Goal: Task Accomplishment & Management: Use online tool/utility

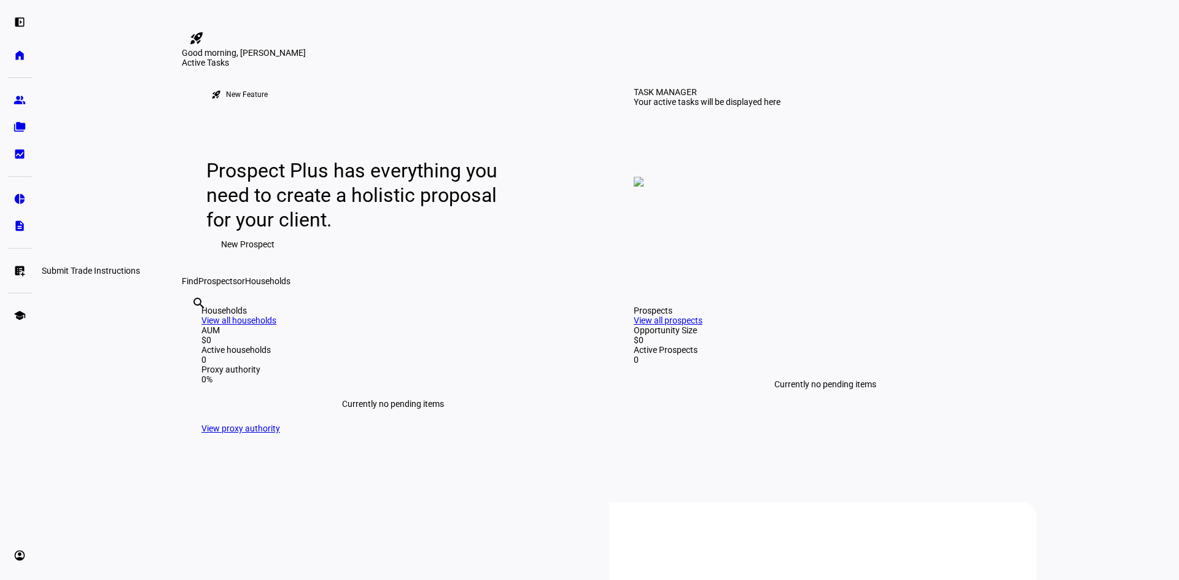
click at [21, 266] on eth-mat-symbol "list_alt_add" at bounding box center [20, 271] width 12 height 12
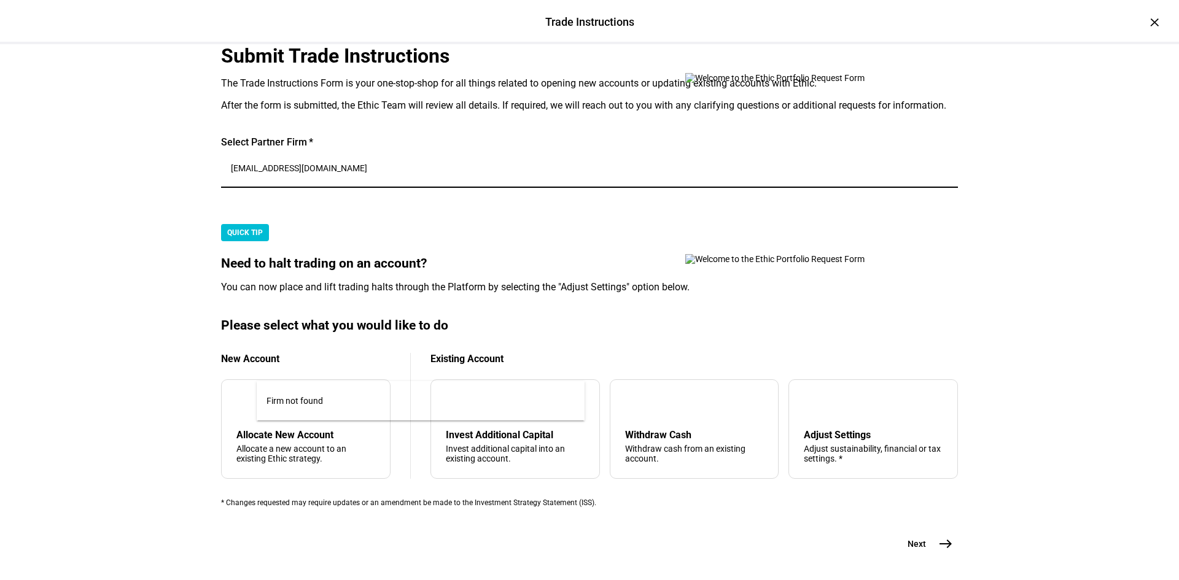
drag, startPoint x: 381, startPoint y: 370, endPoint x: 59, endPoint y: 379, distance: 321.8
click at [58, 379] on div "Trade Instructions Trade Instructions × Submit Trade Instructions The Trade Ins…" at bounding box center [589, 290] width 1179 height 580
type input "great"
click at [392, 400] on span "Great Diamond Partners, LLC" at bounding box center [329, 403] width 126 height 15
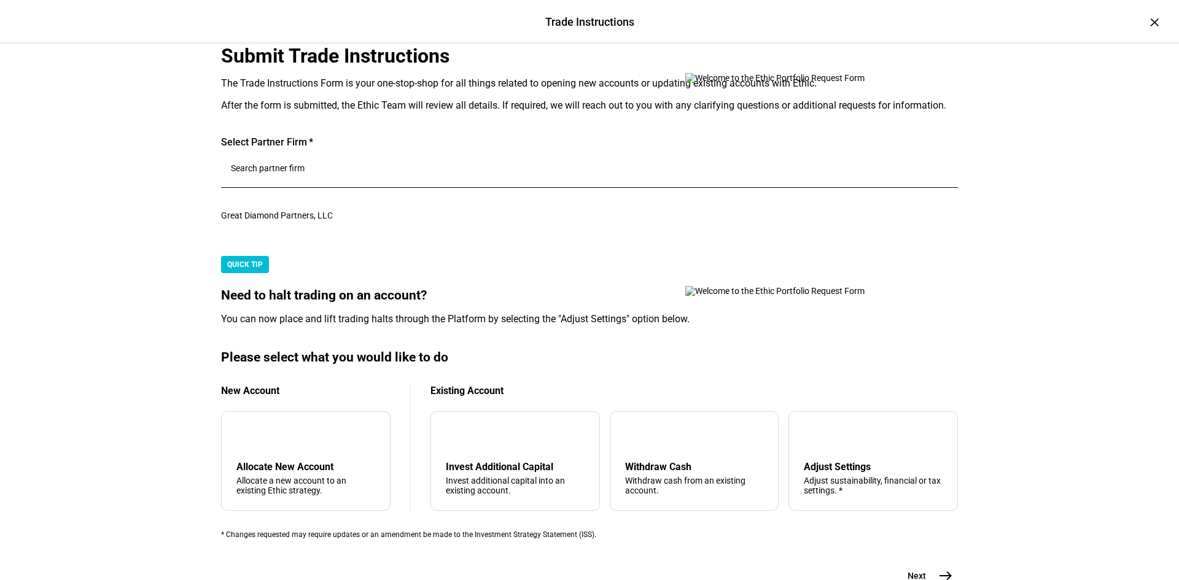
scroll to position [476, 0]
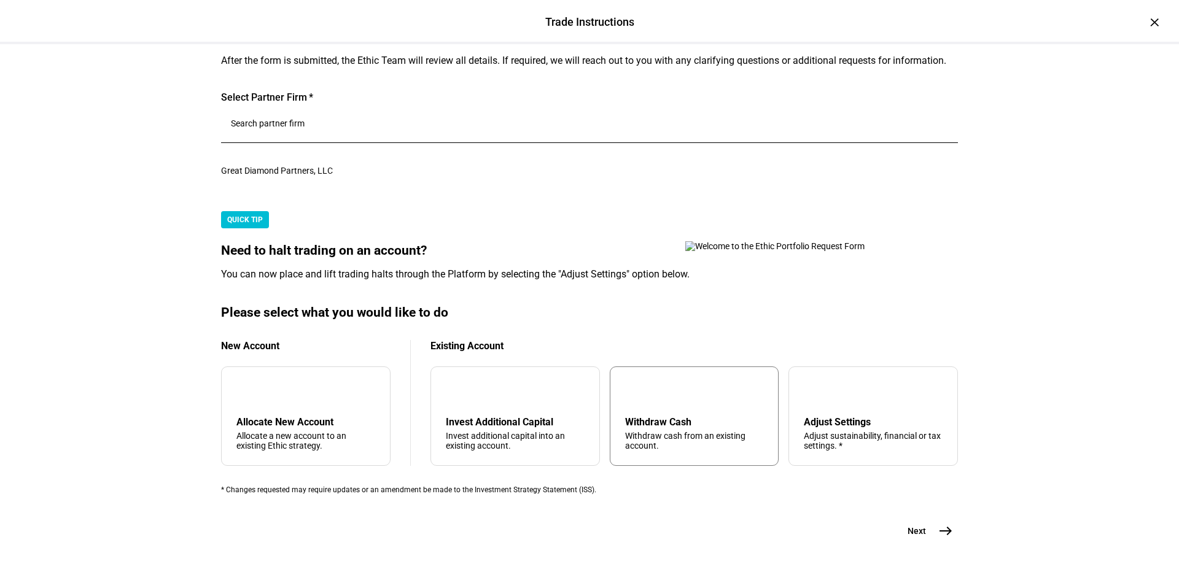
click at [717, 416] on div "Withdraw Cash Withdraw cash from an existing account." at bounding box center [694, 433] width 139 height 34
click at [939, 524] on mat-icon "east" at bounding box center [945, 531] width 15 height 15
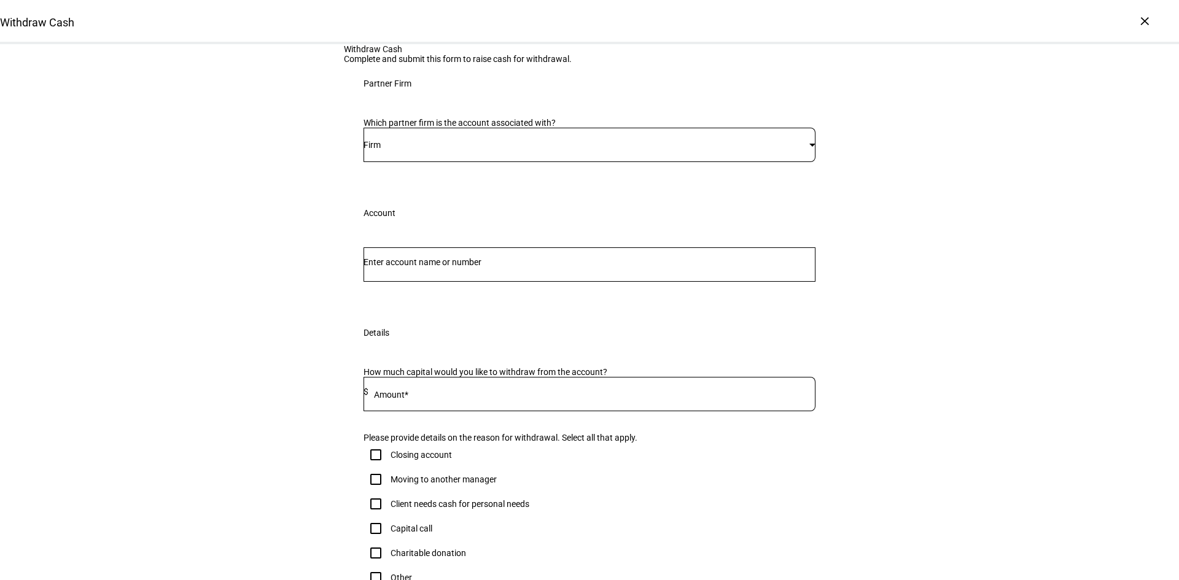
click at [533, 162] on div "Firm" at bounding box center [589, 145] width 452 height 34
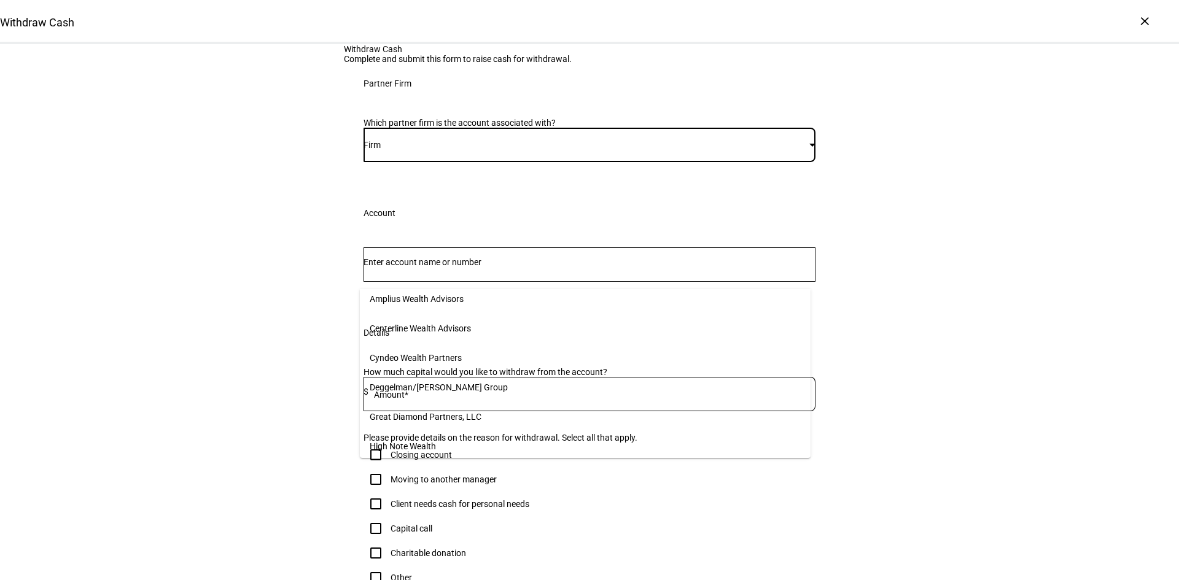
scroll to position [61, 0]
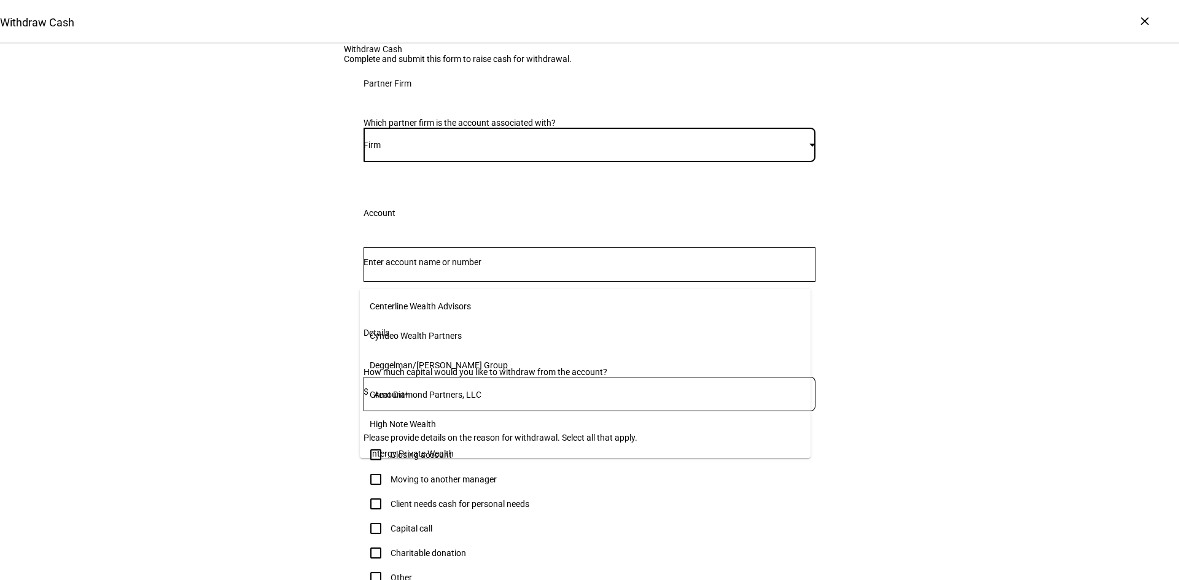
click at [444, 390] on span "Great Diamond Partners, LLC" at bounding box center [426, 395] width 112 height 10
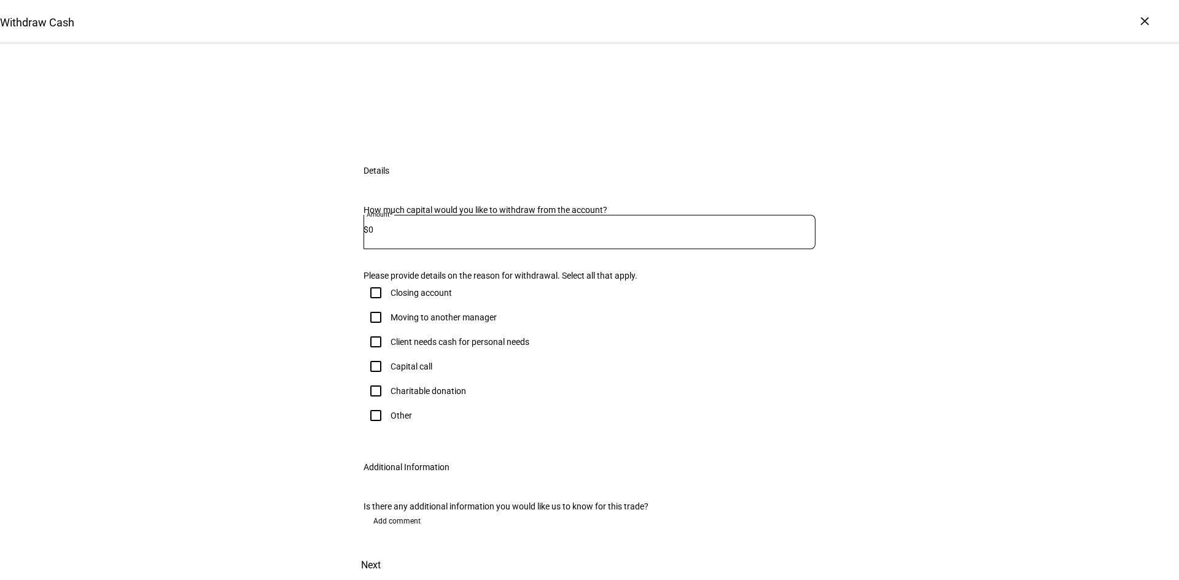
scroll to position [184, 0]
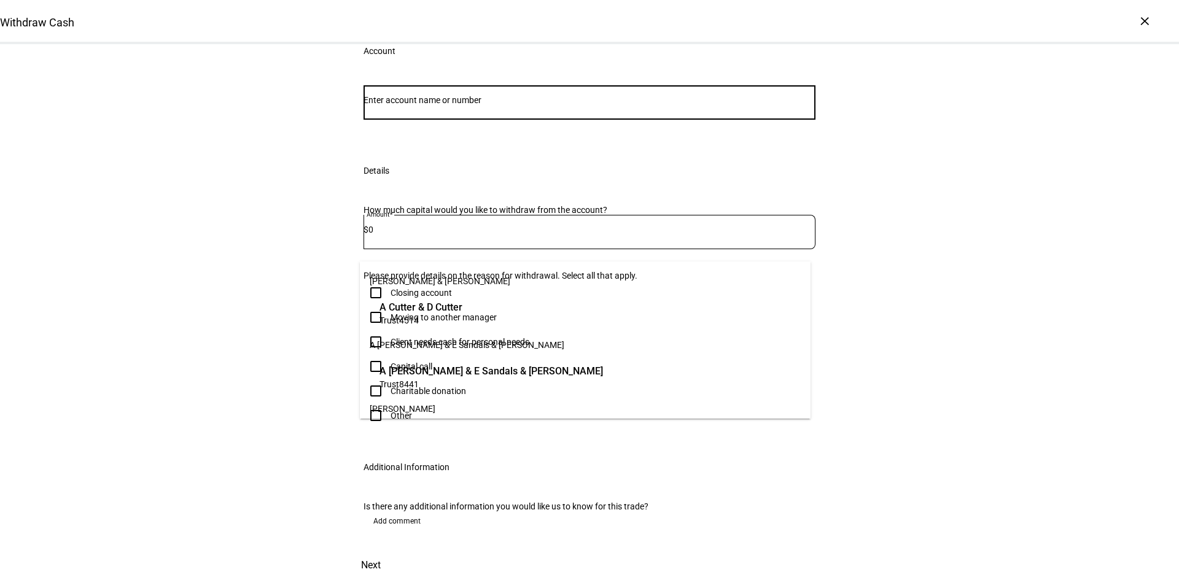
click at [413, 105] on input "Number" at bounding box center [589, 100] width 452 height 10
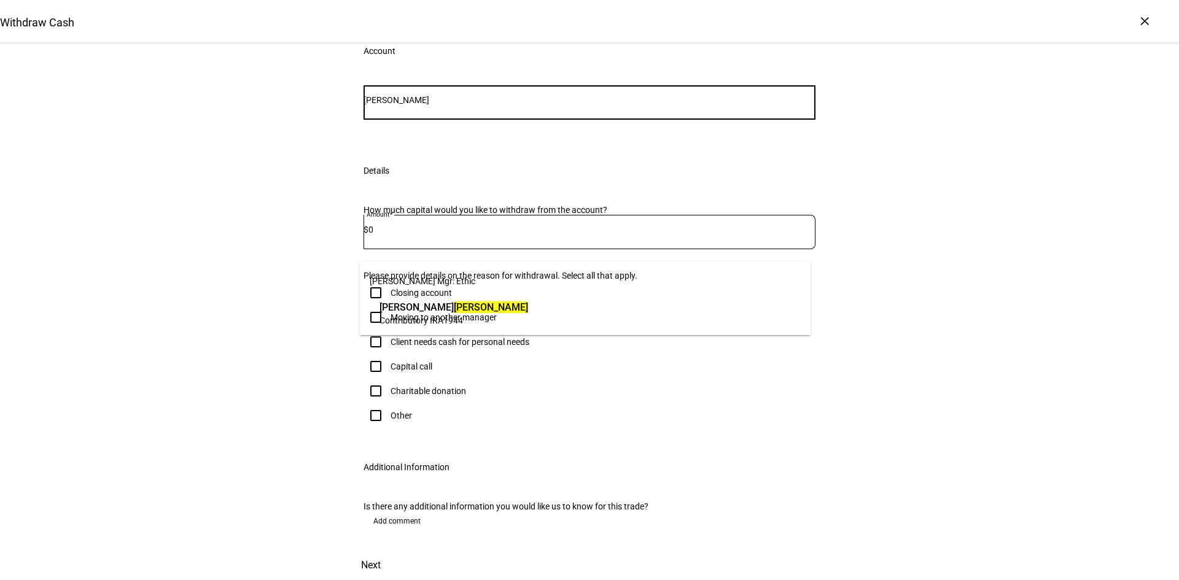
type input "[PERSON_NAME]"
click at [438, 322] on span "Contributory IRA" at bounding box center [411, 321] width 64 height 10
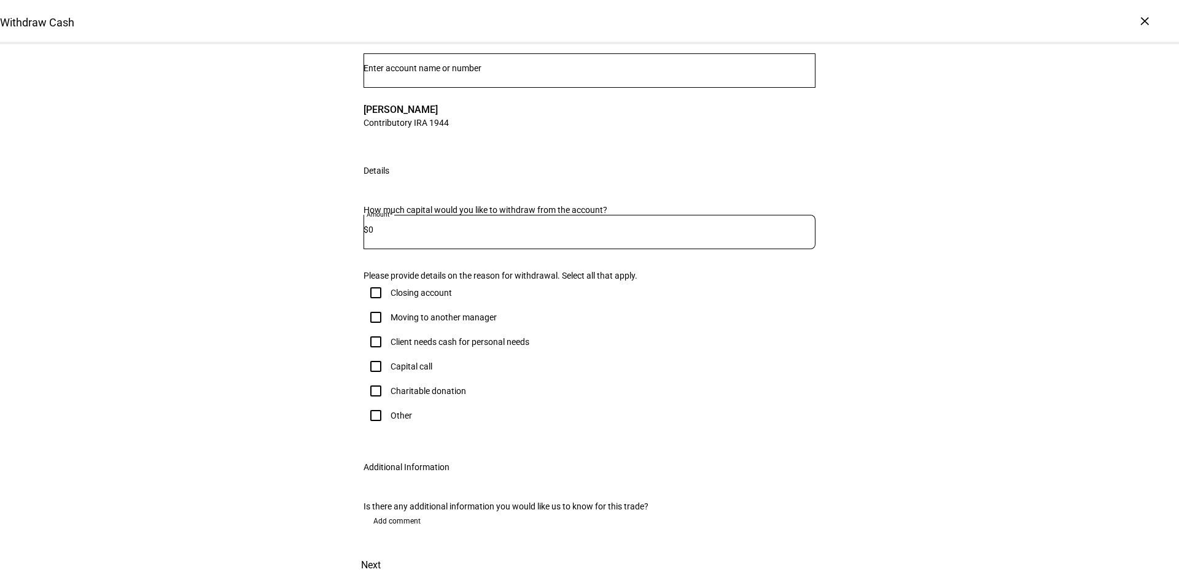
scroll to position [430, 0]
click at [410, 215] on div "0" at bounding box center [591, 232] width 447 height 34
click at [414, 225] on input "0" at bounding box center [591, 230] width 447 height 10
type input "43,500"
click at [374, 330] on input "Client needs cash for personal needs" at bounding box center [375, 342] width 25 height 25
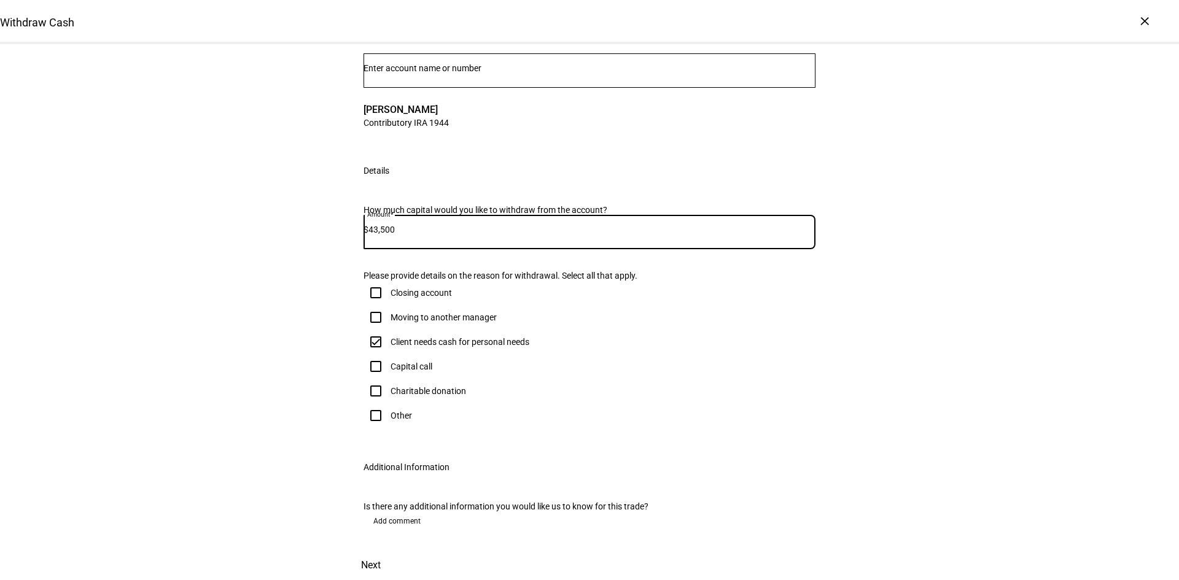
checkbox input "true"
click at [398, 551] on span at bounding box center [371, 565] width 54 height 29
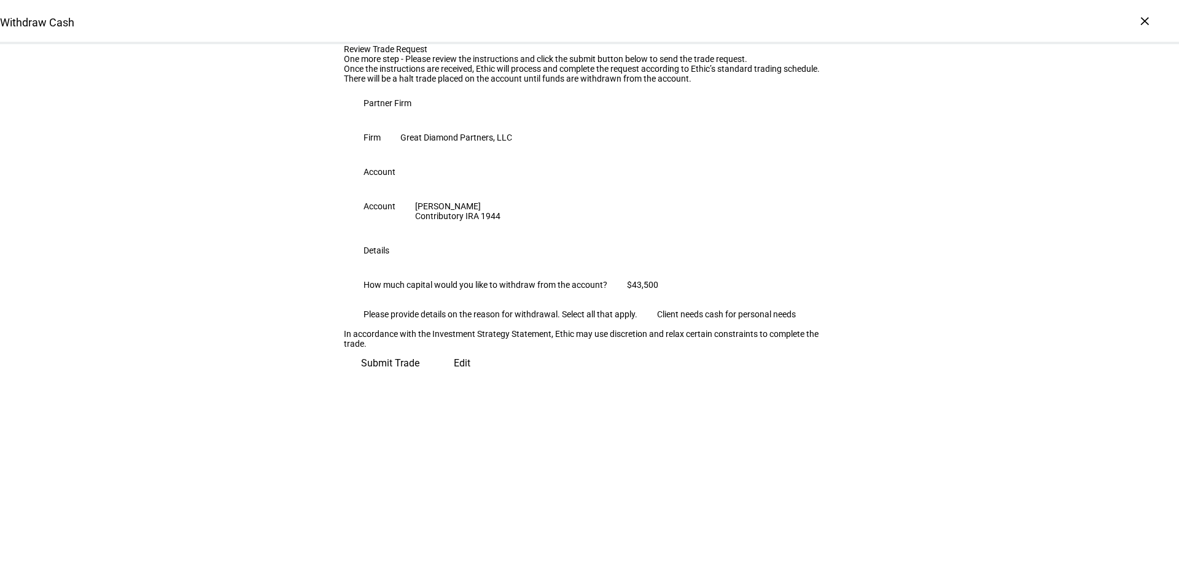
scroll to position [104, 0]
click at [419, 378] on span "Submit Trade" at bounding box center [390, 363] width 58 height 29
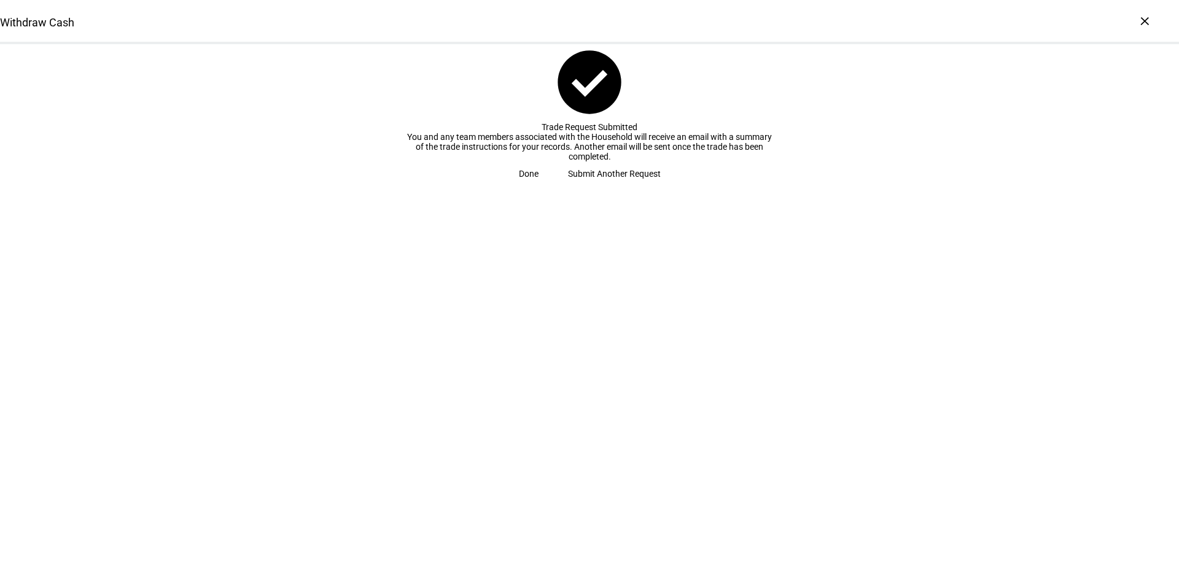
click at [538, 186] on span "Done" at bounding box center [529, 173] width 20 height 25
